Goal: Task Accomplishment & Management: Use online tool/utility

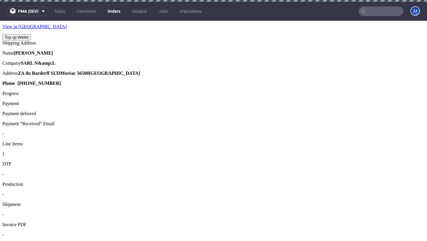
scroll to position [314, 0]
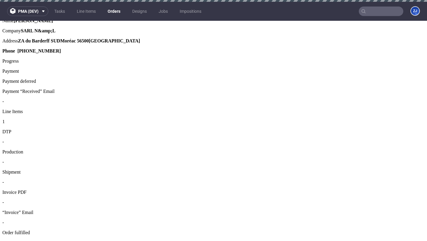
scroll to position [313, 0]
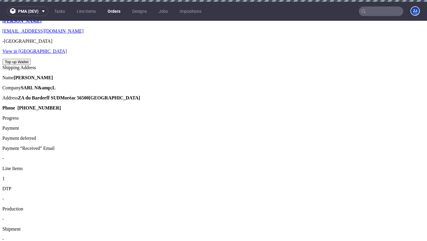
scroll to position [314, 0]
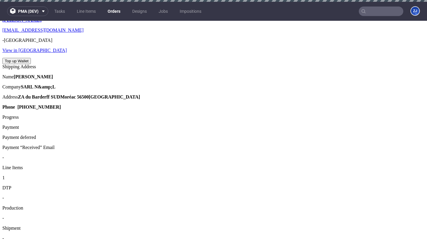
scroll to position [314, 0]
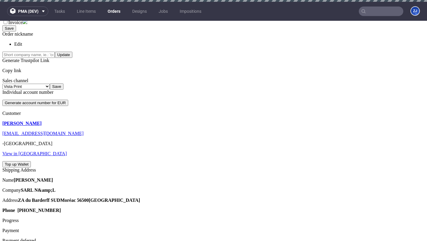
scroll to position [334, 0]
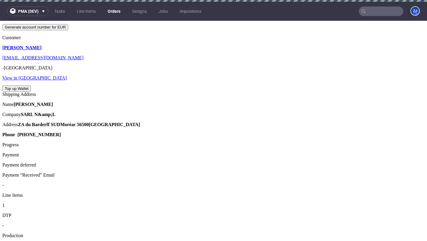
scroll to position [375, 0]
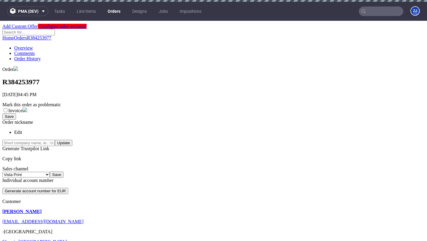
scroll to position [0, 0]
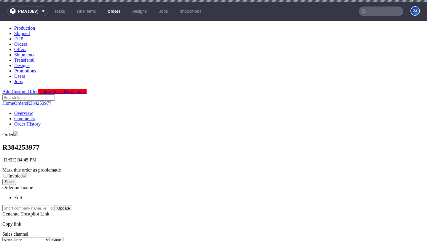
click at [116, 12] on link "Orders" at bounding box center [114, 11] width 20 height 9
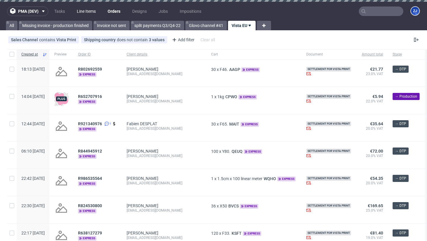
click at [93, 10] on link "Line Items" at bounding box center [86, 11] width 26 height 9
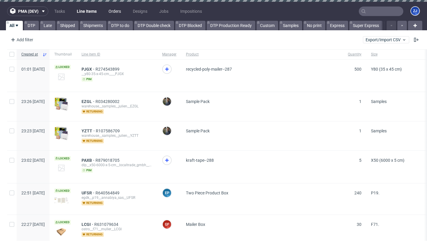
click at [113, 12] on link "Orders" at bounding box center [115, 11] width 20 height 9
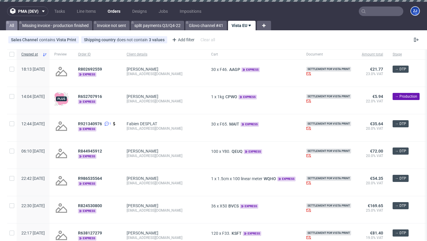
click at [11, 23] on link "All" at bounding box center [12, 25] width 12 height 9
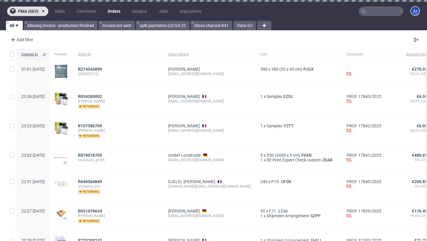
click at [34, 9] on span "pma (dev)" at bounding box center [28, 11] width 20 height 4
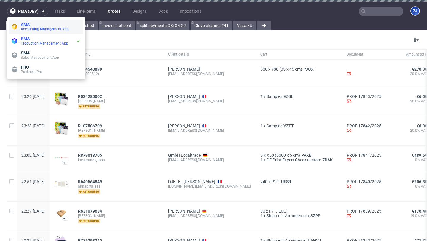
click at [34, 31] on span "Accounting Management App" at bounding box center [45, 29] width 48 height 4
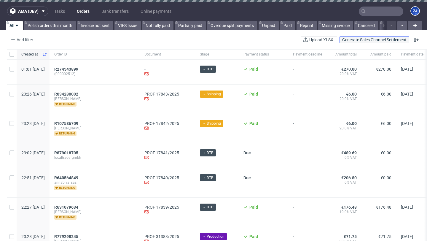
click at [362, 39] on span "Generate Sales Channel Settlement" at bounding box center [374, 40] width 64 height 4
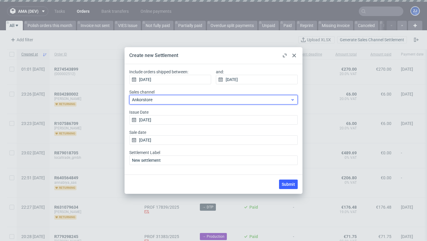
click at [160, 100] on span "Ankorstore" at bounding box center [211, 100] width 158 height 6
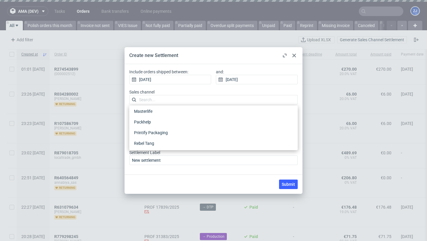
scroll to position [115, 0]
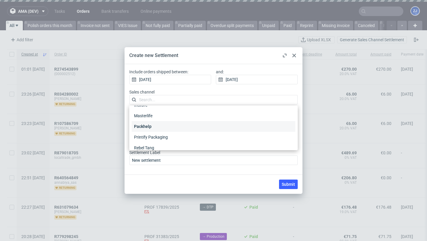
click at [161, 125] on div "Packhelp" at bounding box center [214, 126] width 164 height 11
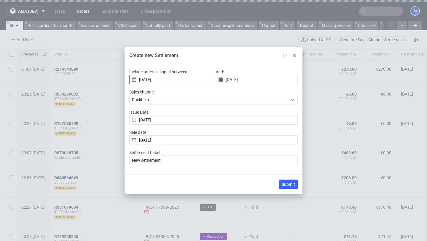
click at [189, 80] on input "03/10/2025" at bounding box center [170, 79] width 82 height 9
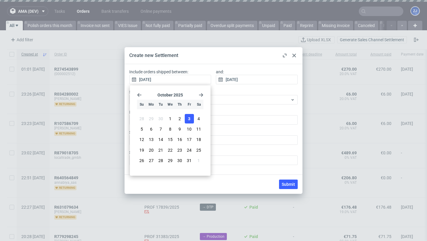
click at [140, 93] on icon "Go back 1 month" at bounding box center [139, 95] width 5 height 5
click at [190, 121] on span "1" at bounding box center [189, 119] width 2 height 6
type input "01/08/2025"
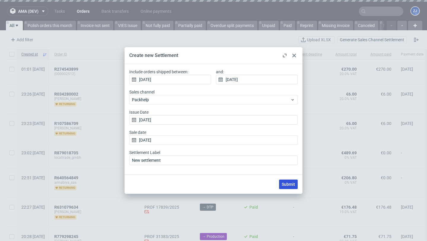
click at [289, 185] on span "Submit" at bounding box center [288, 184] width 13 height 4
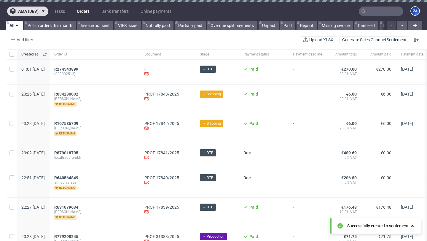
click at [38, 11] on span "ama (dev)" at bounding box center [28, 11] width 20 height 4
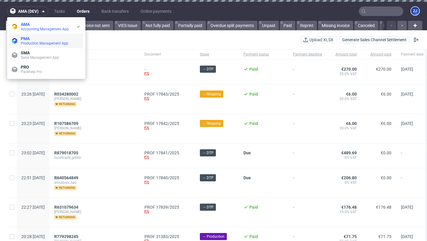
click at [33, 41] on span "Production Management App" at bounding box center [44, 43] width 47 height 4
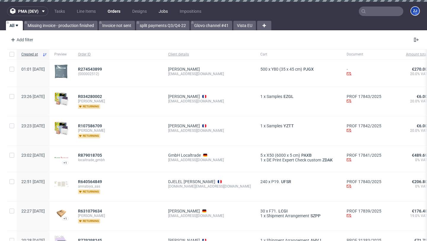
click at [165, 13] on link "Jobs" at bounding box center [163, 11] width 16 height 9
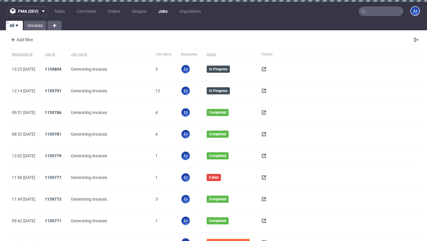
click at [263, 68] on icon at bounding box center [264, 69] width 5 height 5
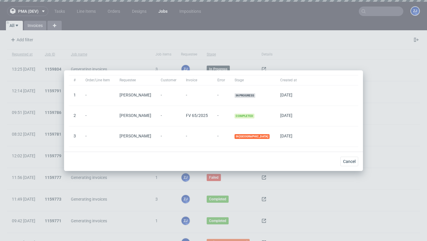
click at [200, 116] on span "FV 65/2025" at bounding box center [197, 115] width 22 height 5
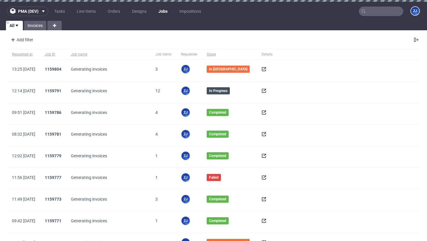
click at [263, 70] on icon at bounding box center [264, 69] width 5 height 5
click at [263, 72] on span at bounding box center [264, 70] width 5 height 5
click at [265, 69] on icon at bounding box center [264, 69] width 5 height 5
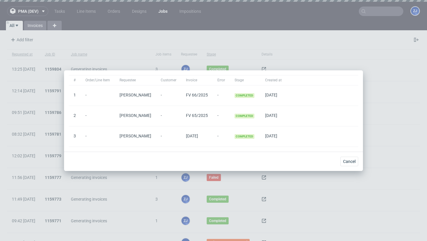
click at [196, 114] on span "FV 65/2025" at bounding box center [197, 115] width 22 height 5
copy span "FV 65/2025"
click at [353, 162] on span "Cancel" at bounding box center [349, 161] width 12 height 4
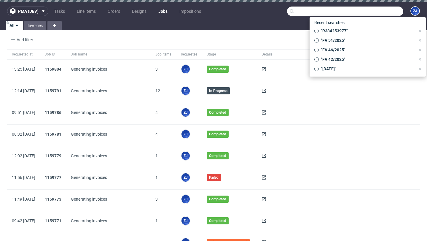
click at [376, 14] on input "text" at bounding box center [345, 11] width 116 height 9
paste input "FV 65/2025"
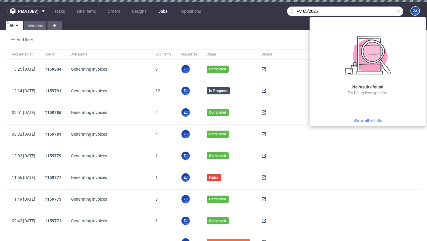
type input "FV 65/2025"
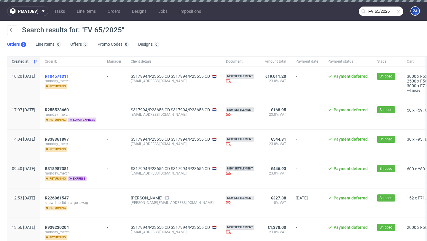
click at [67, 76] on span "R104571311" at bounding box center [57, 76] width 24 height 5
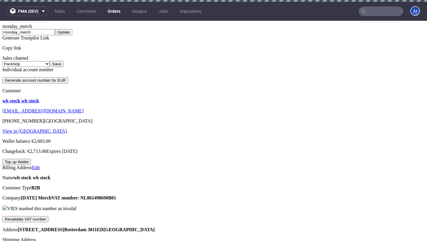
scroll to position [161, 0]
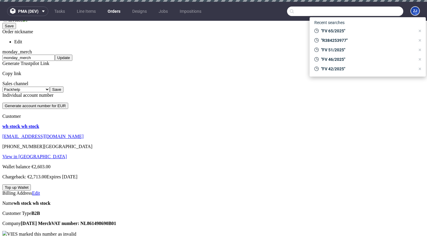
click at [385, 15] on input "text" at bounding box center [345, 11] width 116 height 9
paste input "R226861547"
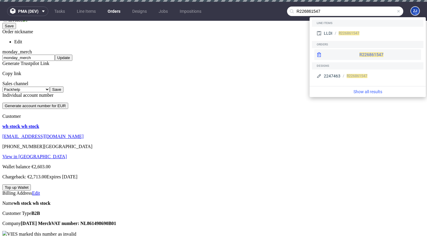
type input "R226861547"
click at [346, 59] on div "R226861547" at bounding box center [368, 54] width 107 height 11
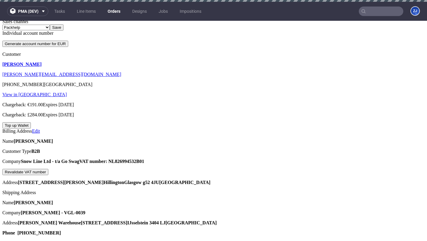
scroll to position [218, 0]
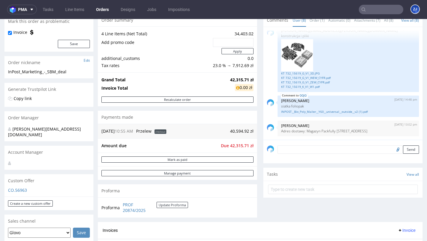
scroll to position [60, 0]
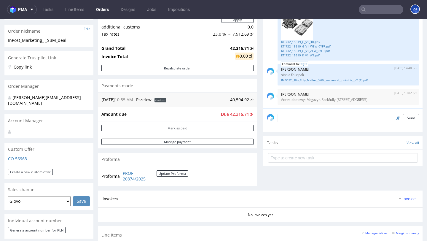
scroll to position [92, 0]
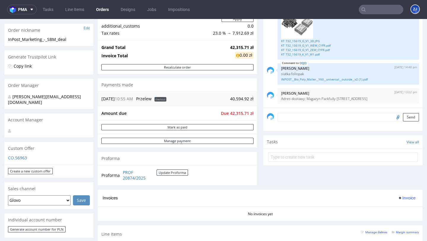
click at [24, 155] on p "CO.56963" at bounding box center [49, 158] width 82 height 6
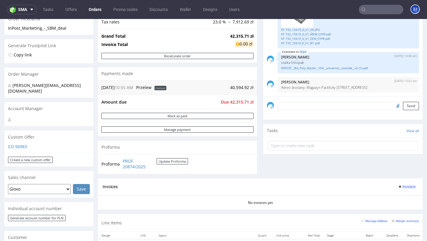
scroll to position [105, 0]
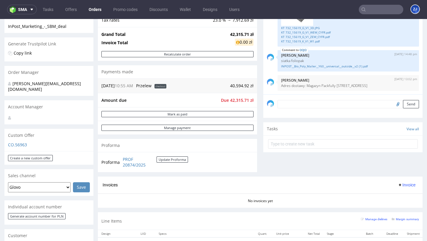
click at [66, 182] on select "Glovo Foodora Ankorstore Restaurant Week Singulart Masterlife Farfetch Rebel Ta…" at bounding box center [39, 187] width 63 height 10
click at [269, 186] on div "Invoices Invoice" at bounding box center [260, 184] width 315 height 7
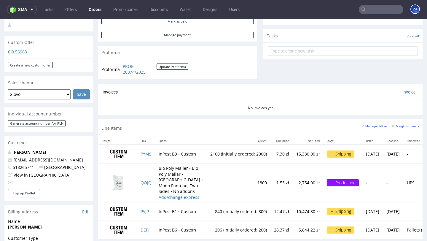
scroll to position [198, 0]
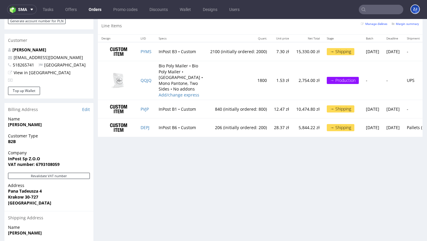
scroll to position [316, 0]
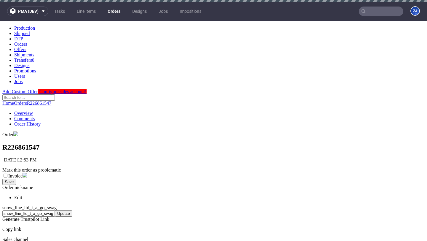
click at [113, 9] on link "Orders" at bounding box center [114, 11] width 20 height 9
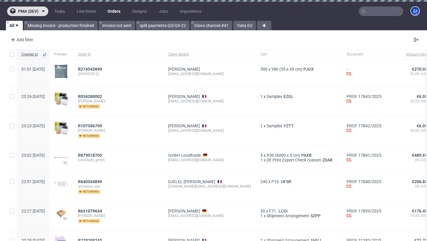
click at [46, 9] on button "pma (dev)" at bounding box center [27, 11] width 41 height 9
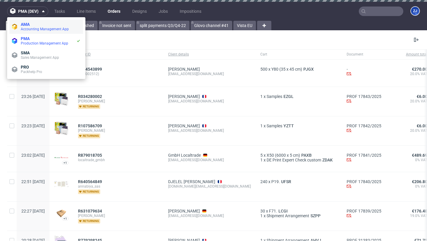
click at [43, 20] on li "AMA Accounting Management App" at bounding box center [46, 27] width 74 height 14
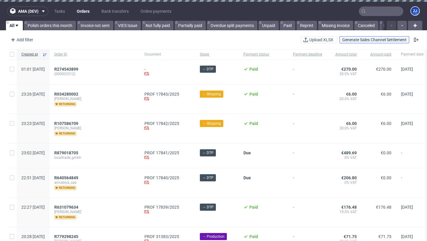
click at [365, 41] on span "Generate Sales Channel Settlement" at bounding box center [374, 40] width 64 height 4
